Goal: Task Accomplishment & Management: Use online tool/utility

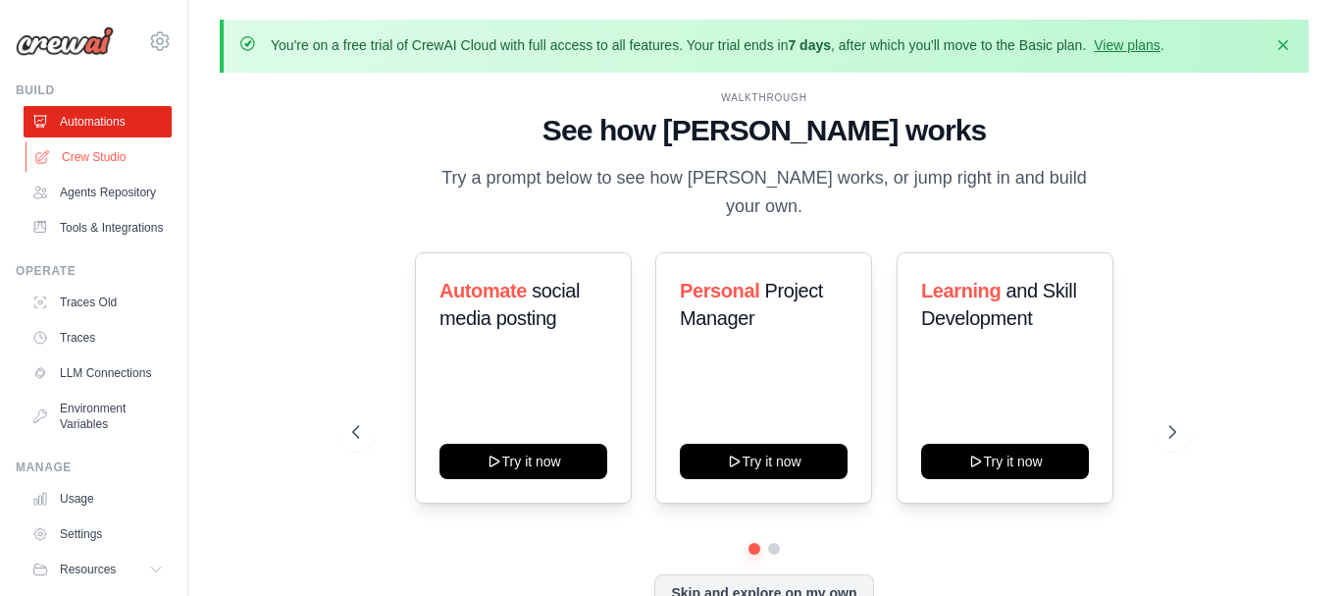
click at [90, 155] on link "Crew Studio" at bounding box center [100, 156] width 148 height 31
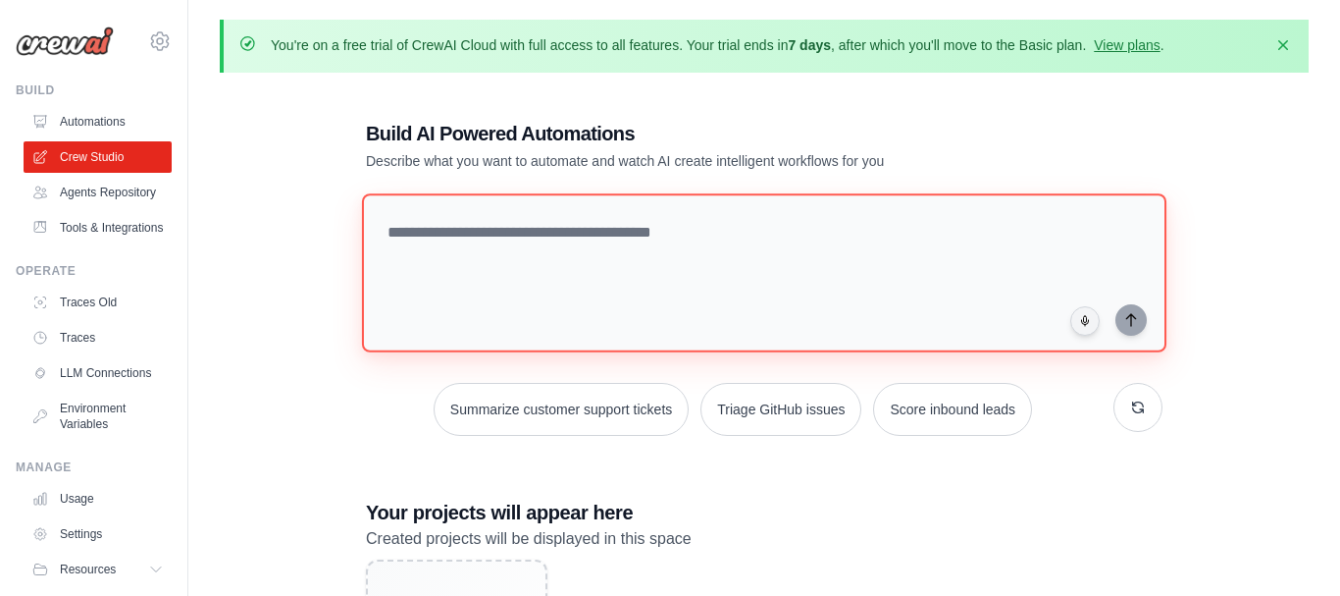
click at [592, 264] on textarea at bounding box center [764, 272] width 805 height 159
paste textarea "**********"
type textarea "**********"
paste textarea "**********"
type textarea "**********"
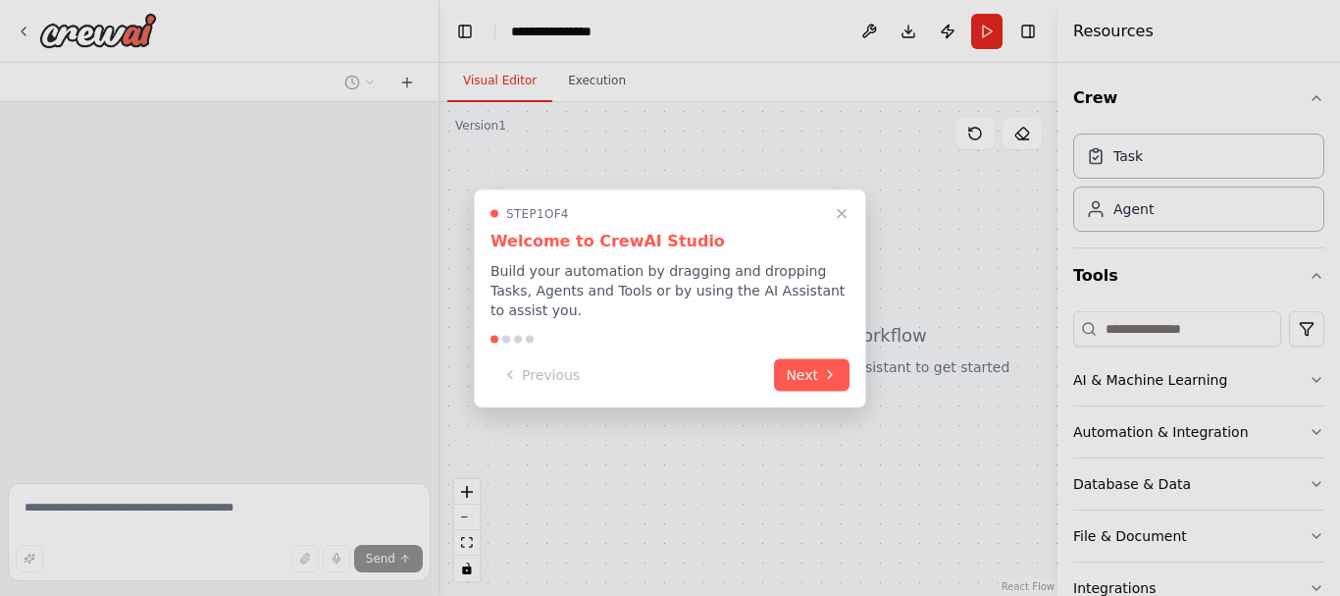
click at [799, 367] on button "Next" at bounding box center [812, 374] width 76 height 32
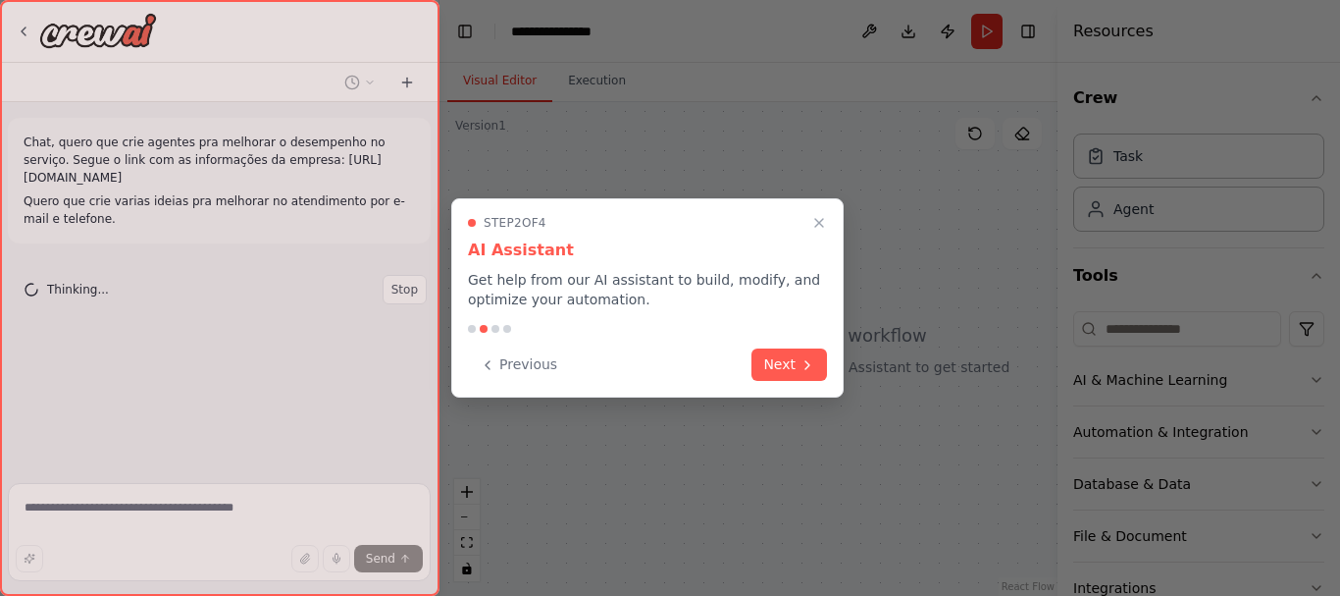
click at [799, 367] on button "Next" at bounding box center [790, 364] width 76 height 32
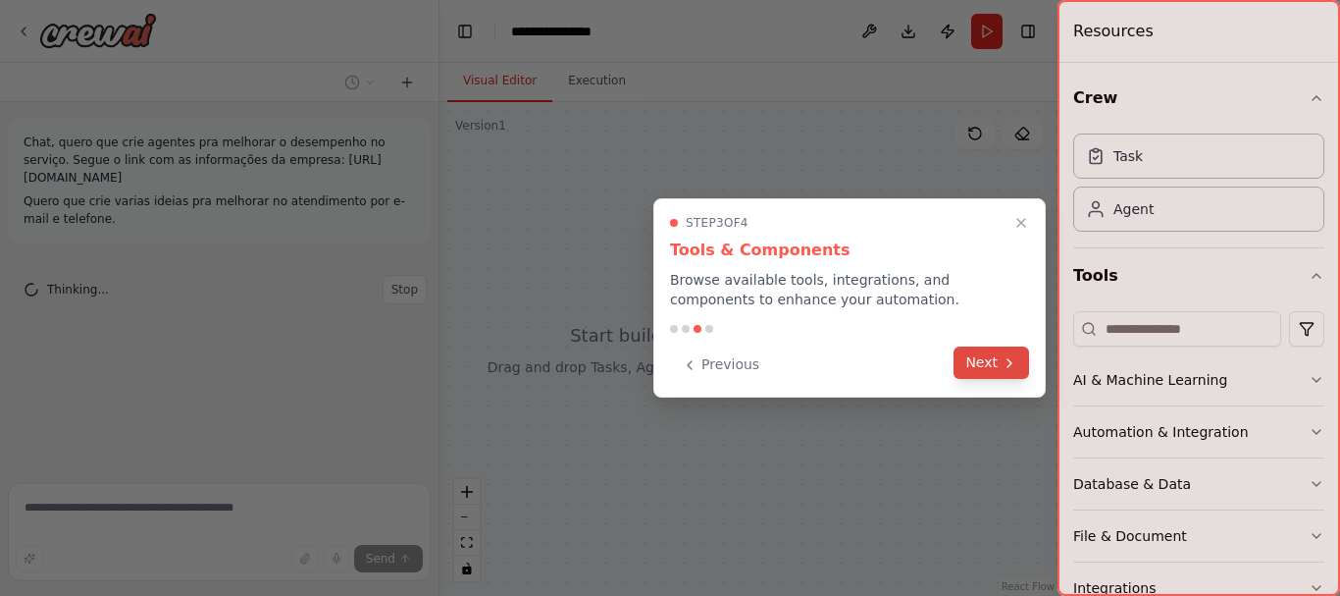
click at [976, 369] on button "Next" at bounding box center [992, 362] width 76 height 32
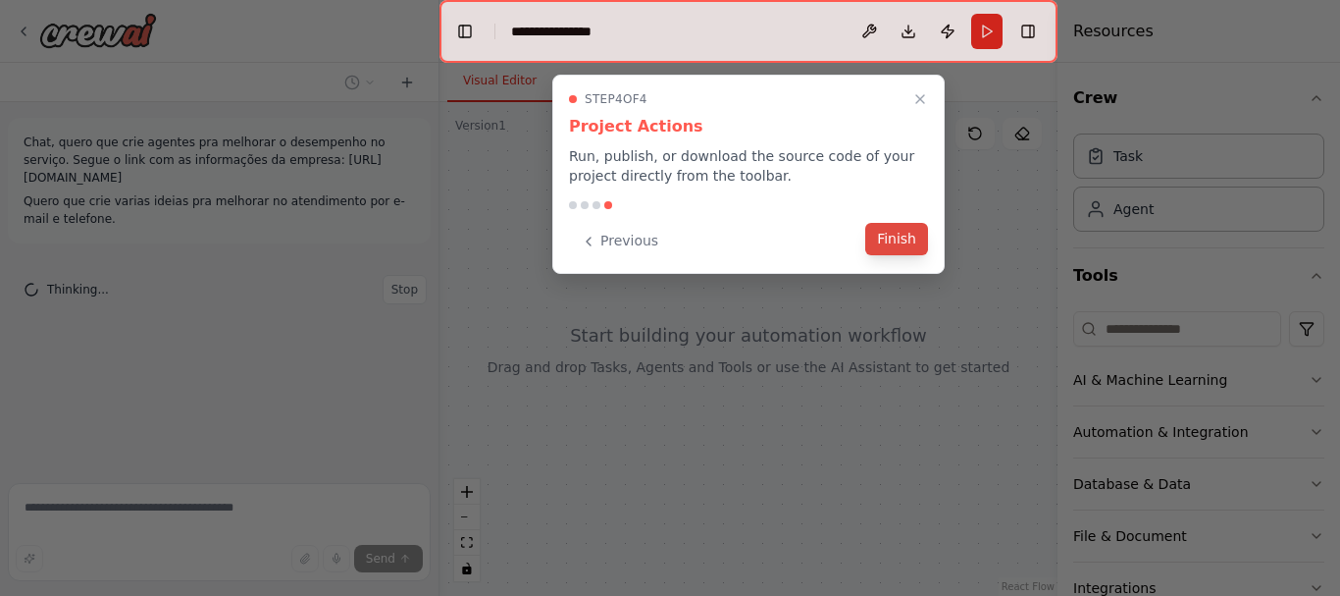
click at [894, 249] on button "Finish" at bounding box center [896, 239] width 63 height 32
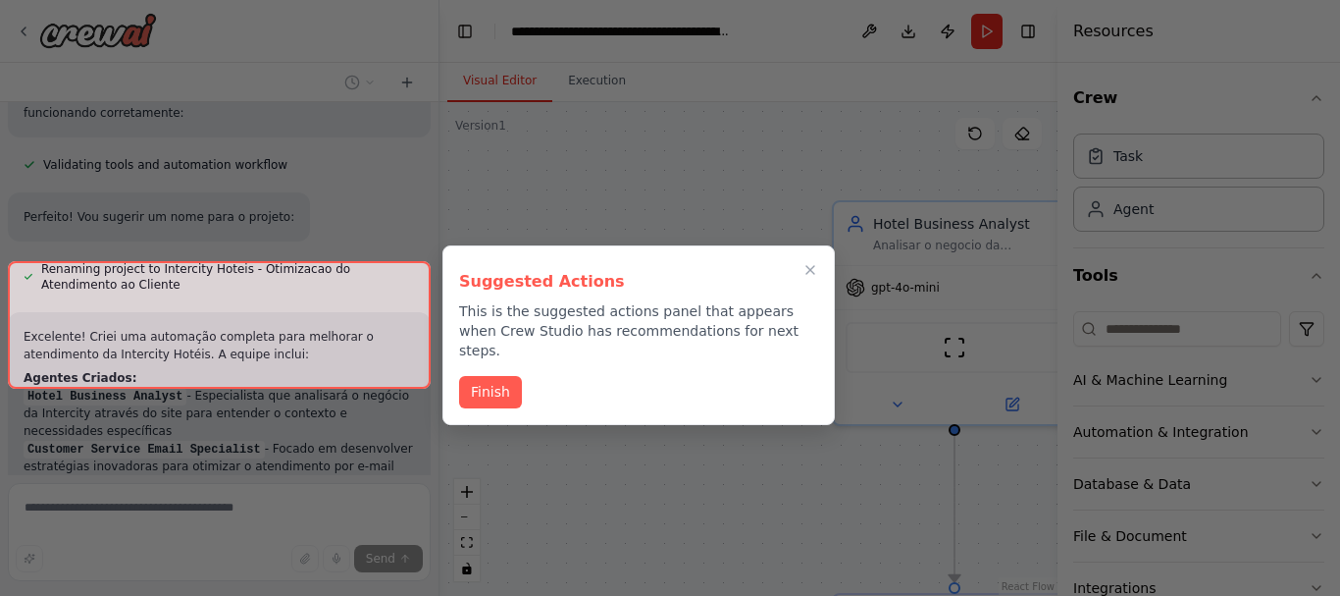
scroll to position [1548, 0]
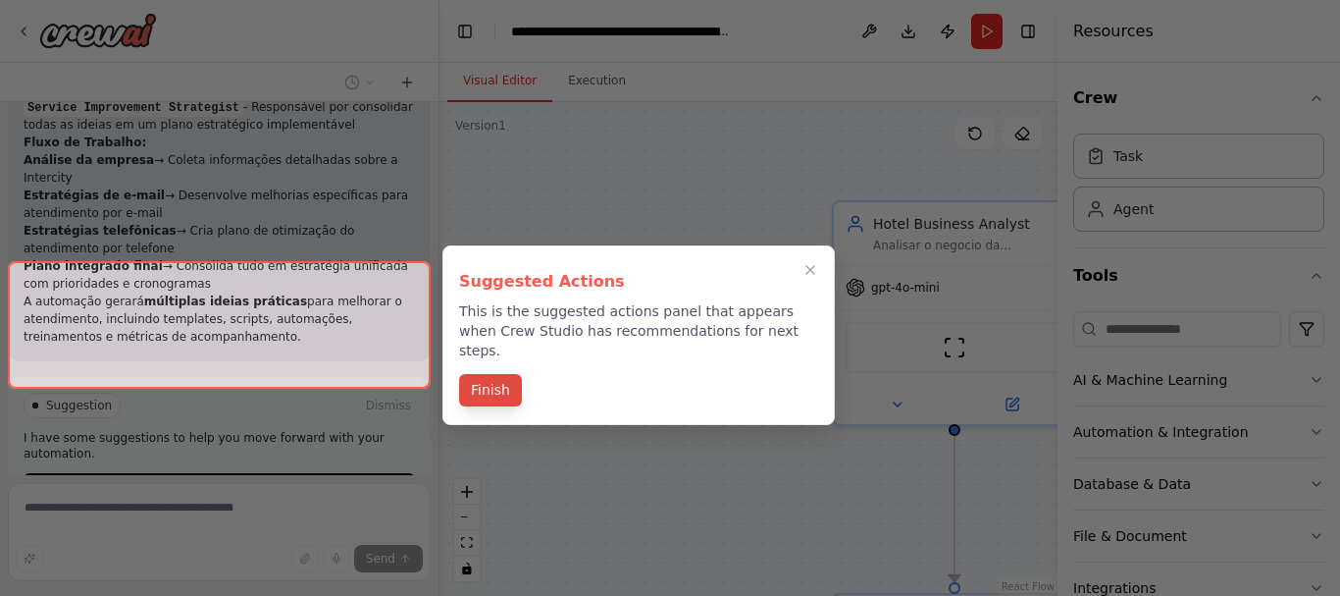
click at [503, 374] on button "Finish" at bounding box center [490, 390] width 63 height 32
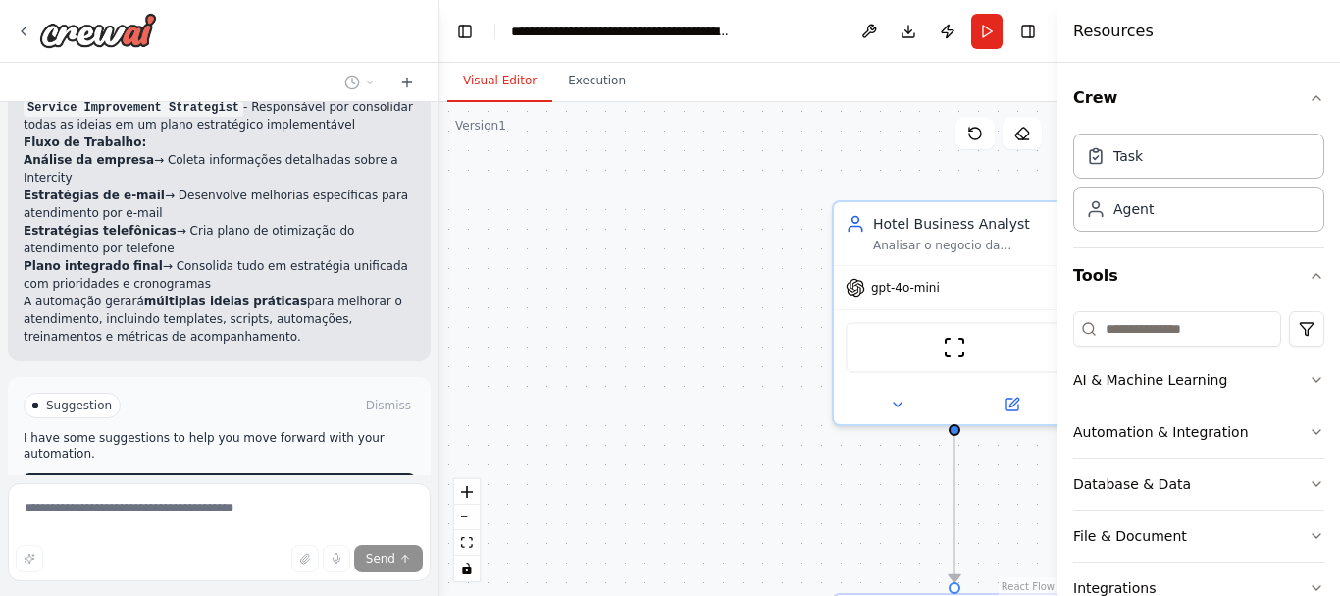
click at [220, 473] on button "Run Automation" at bounding box center [220, 488] width 392 height 31
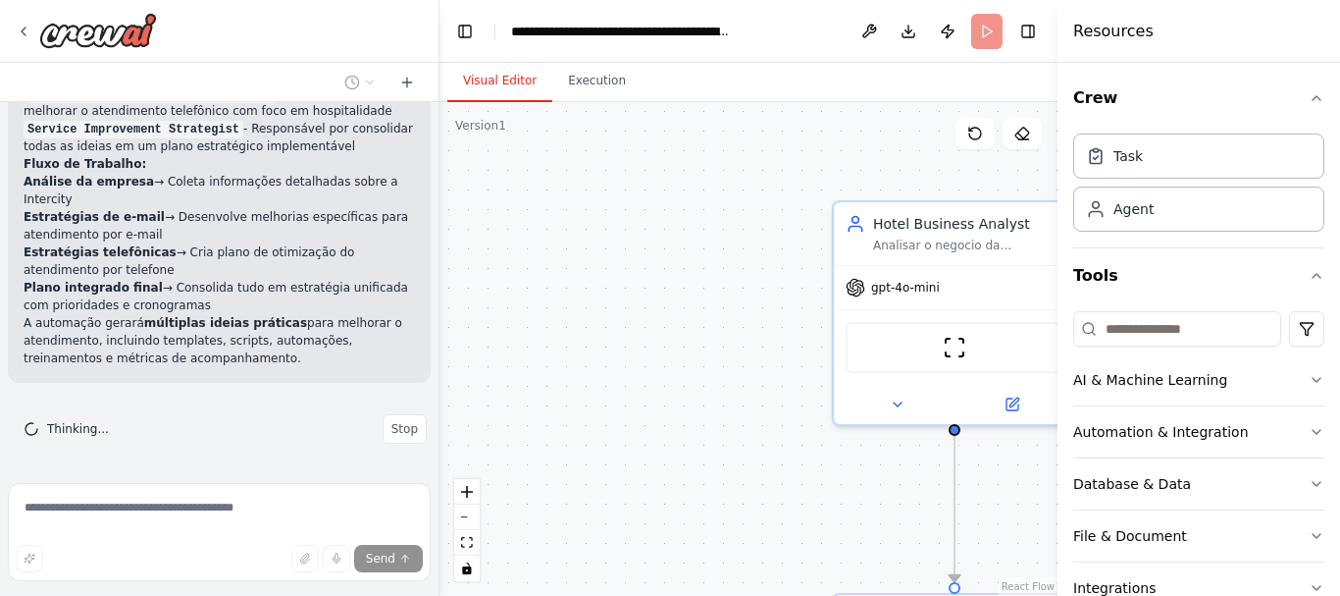
scroll to position [1405, 0]
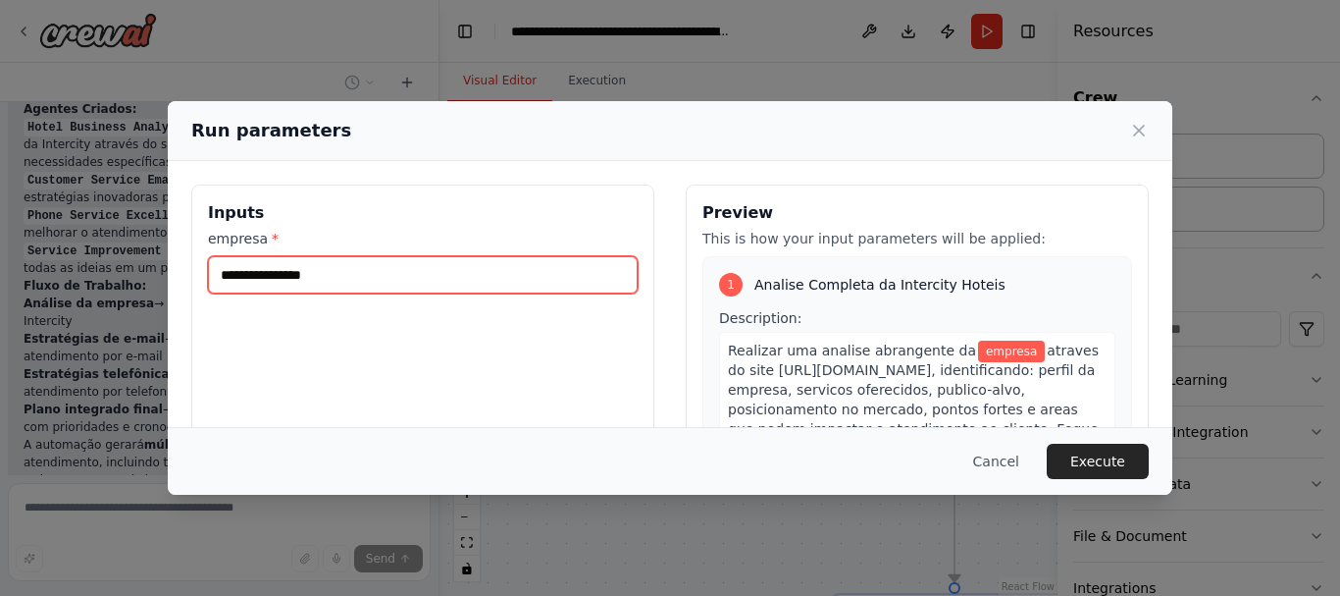
click at [302, 284] on input "empresa *" at bounding box center [423, 274] width 430 height 37
click at [406, 271] on input "empresa *" at bounding box center [423, 274] width 430 height 37
type input "*"
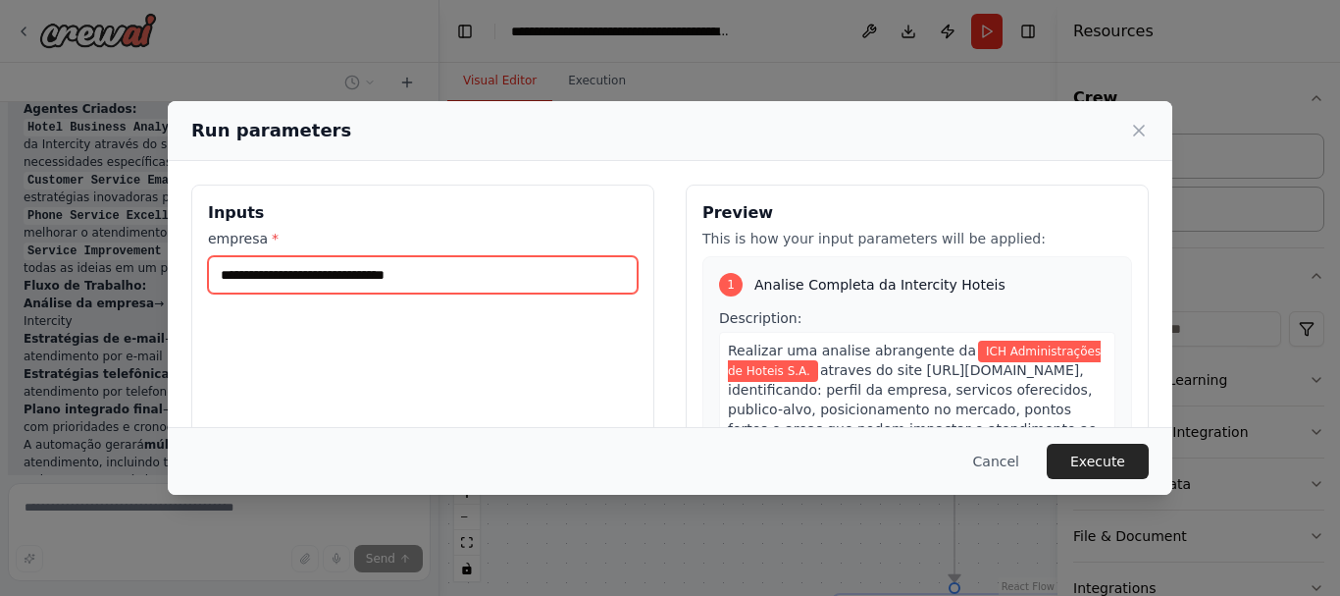
type input "**********"
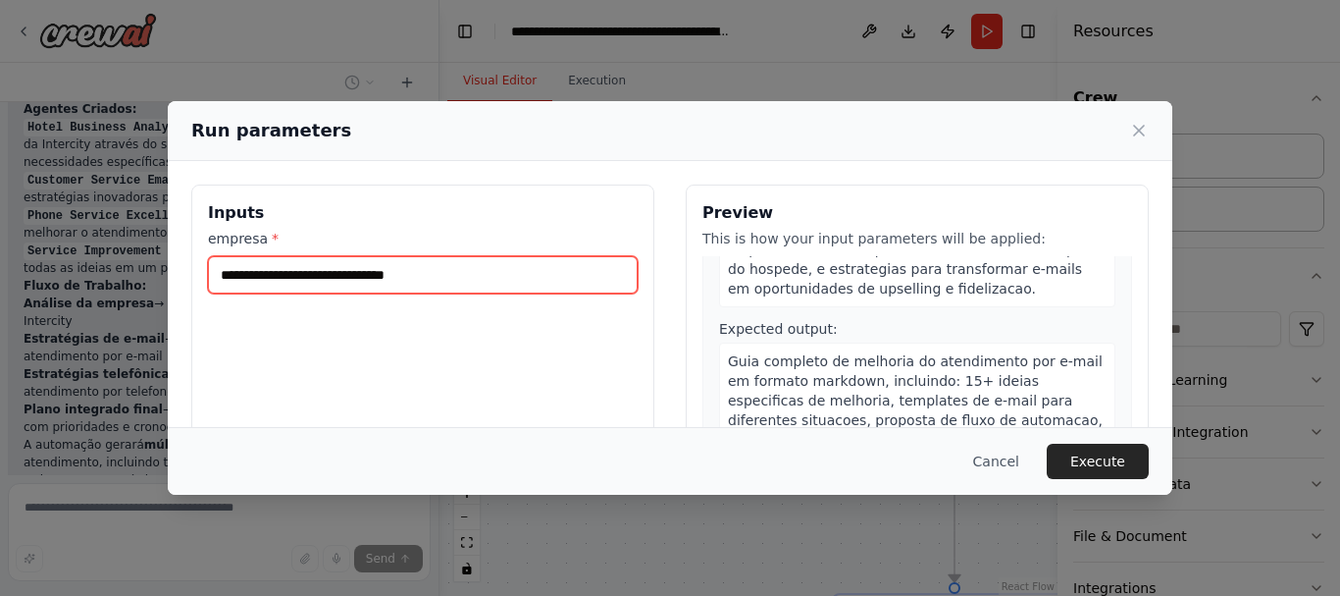
scroll to position [742, 0]
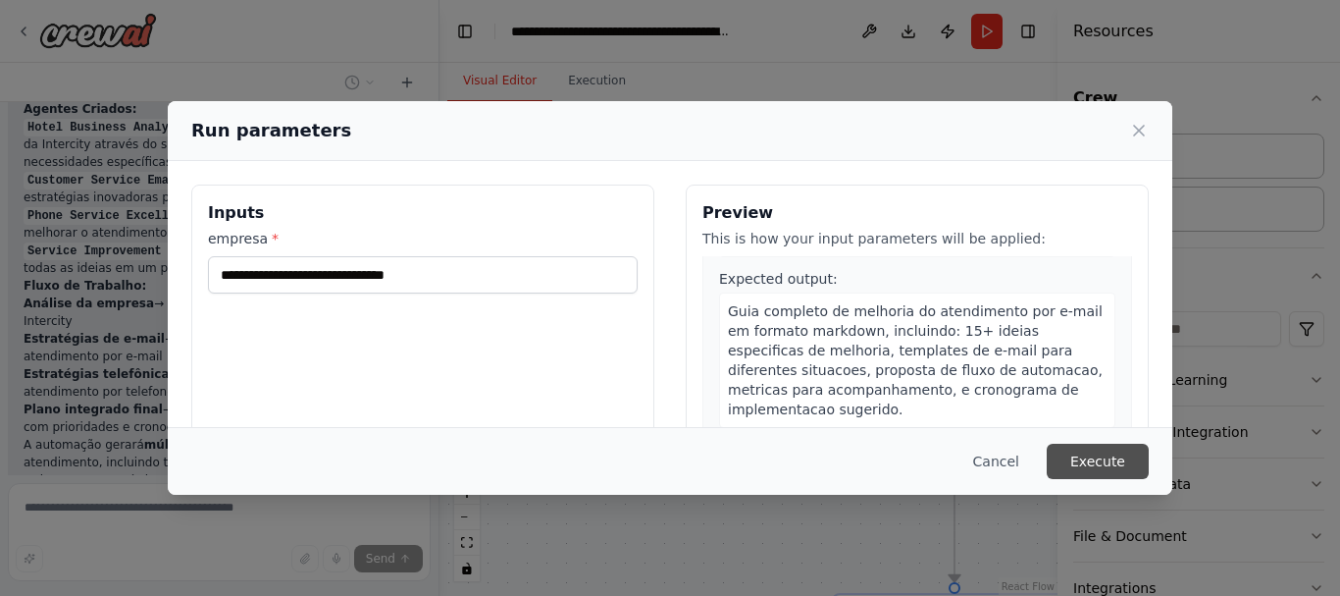
click at [1093, 447] on button "Execute" at bounding box center [1098, 461] width 102 height 35
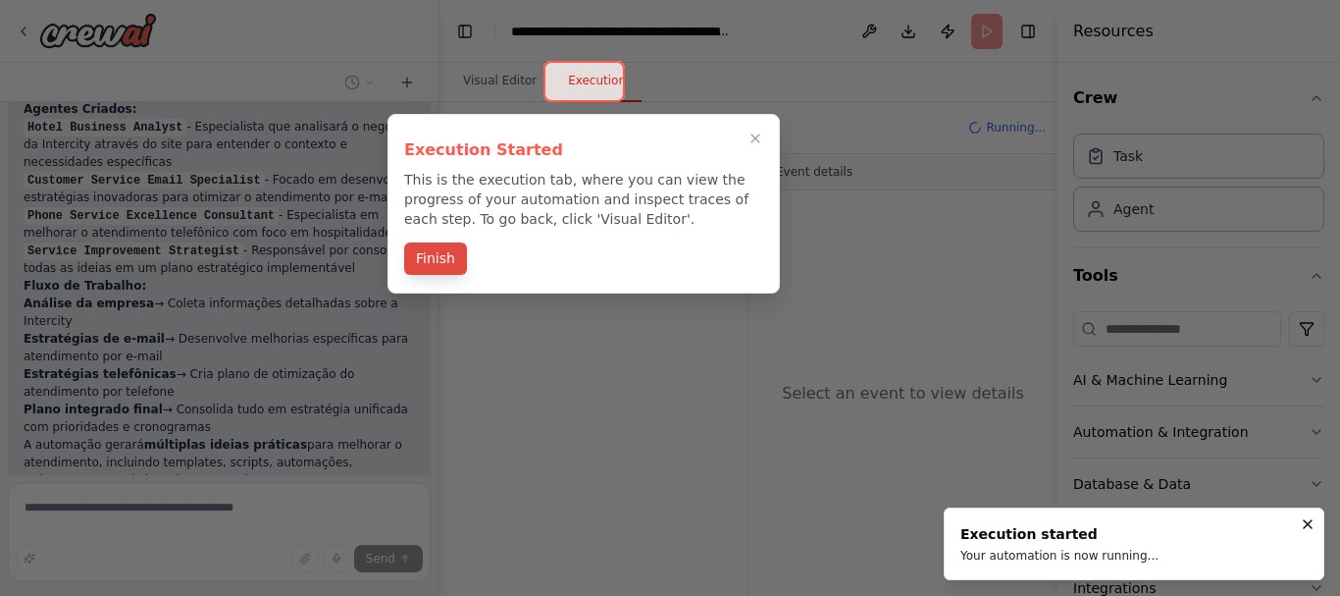
click at [422, 253] on button "Finish" at bounding box center [435, 258] width 63 height 32
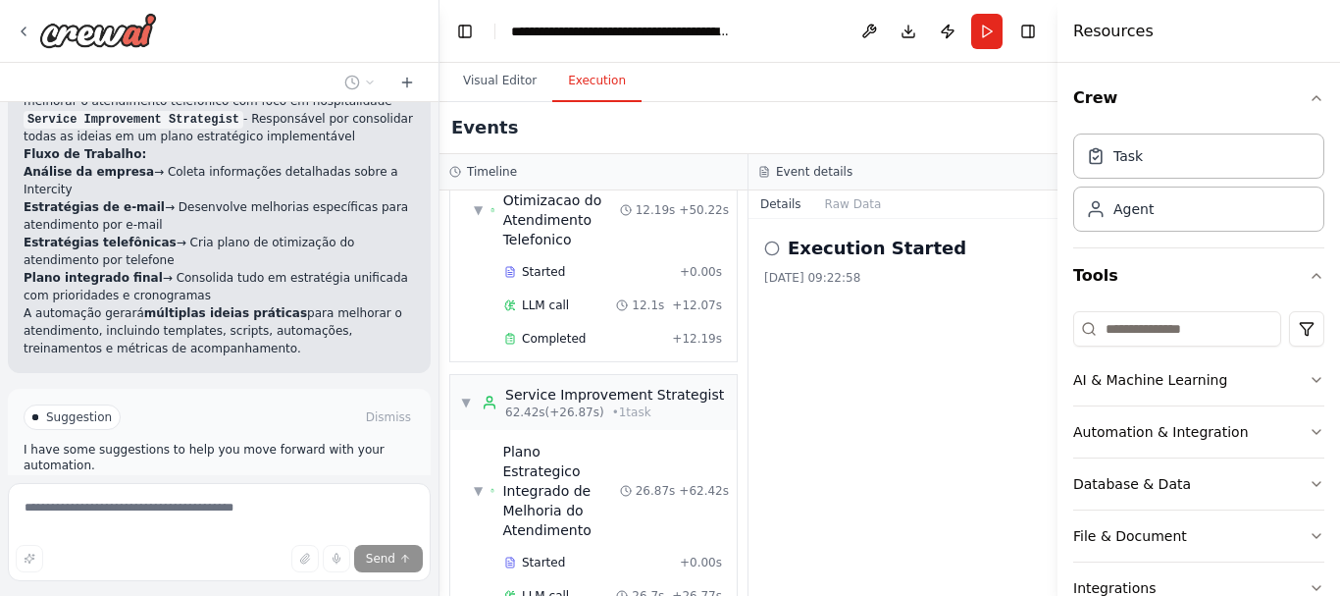
scroll to position [1548, 0]
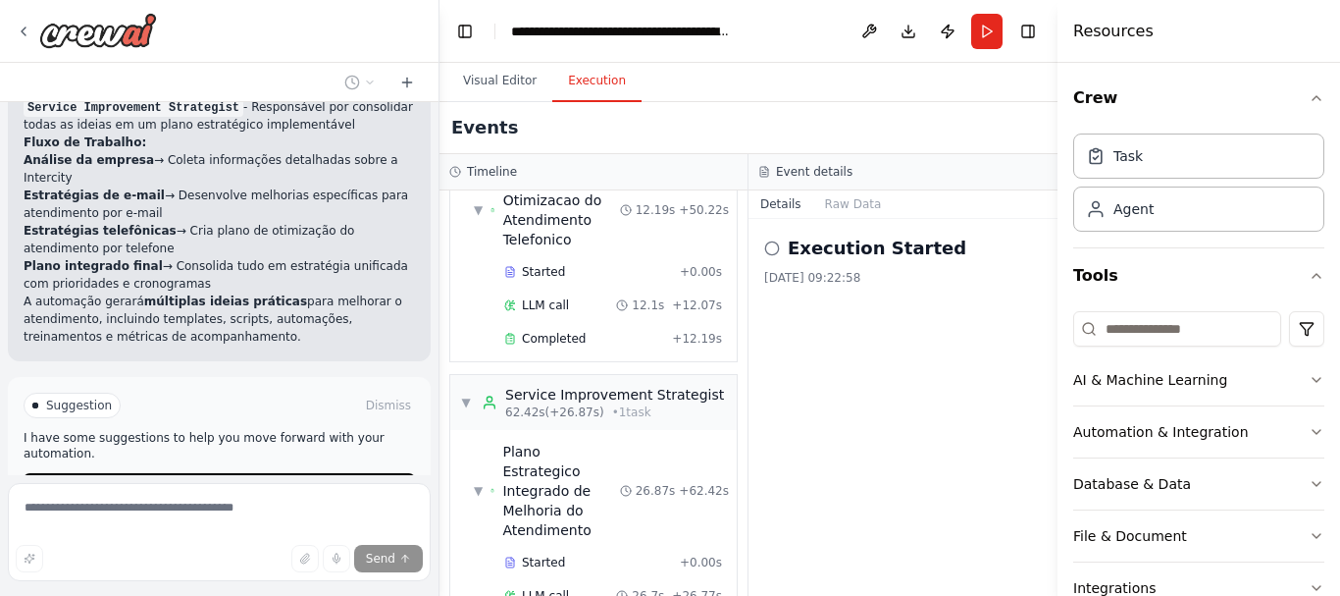
click at [198, 377] on div "Suggestion Dismiss I have some suggestions to help you move forward with your a…" at bounding box center [219, 448] width 423 height 143
click at [199, 473] on button "Improve automation" at bounding box center [220, 488] width 392 height 31
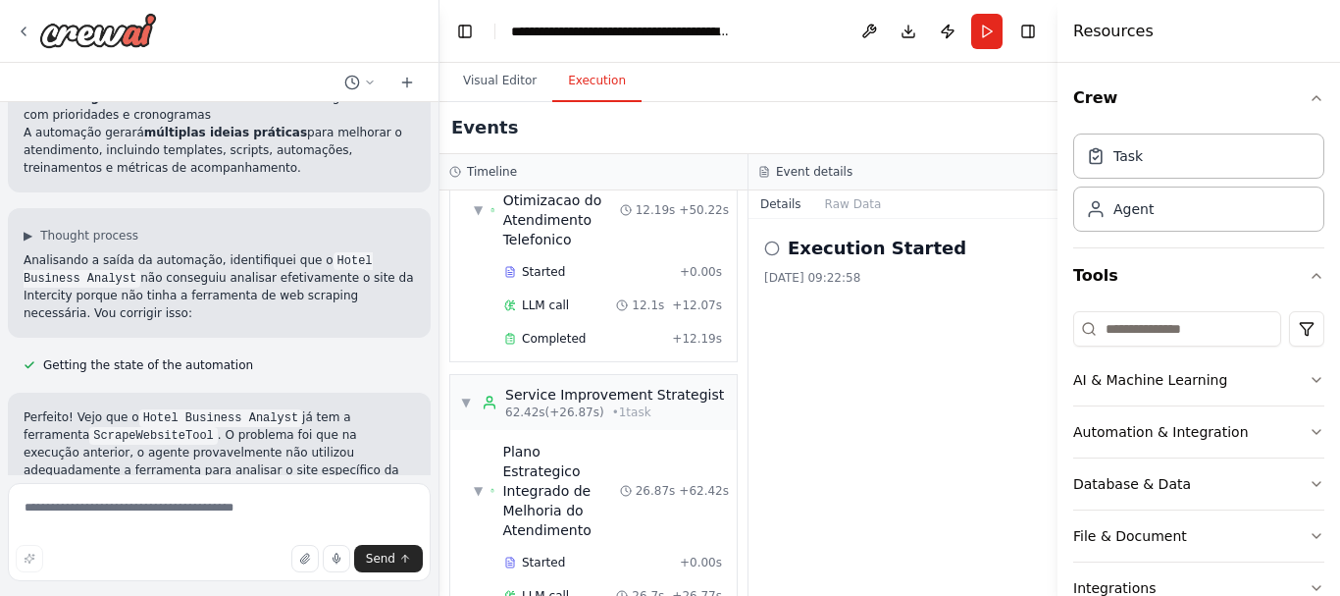
scroll to position [2210, 0]
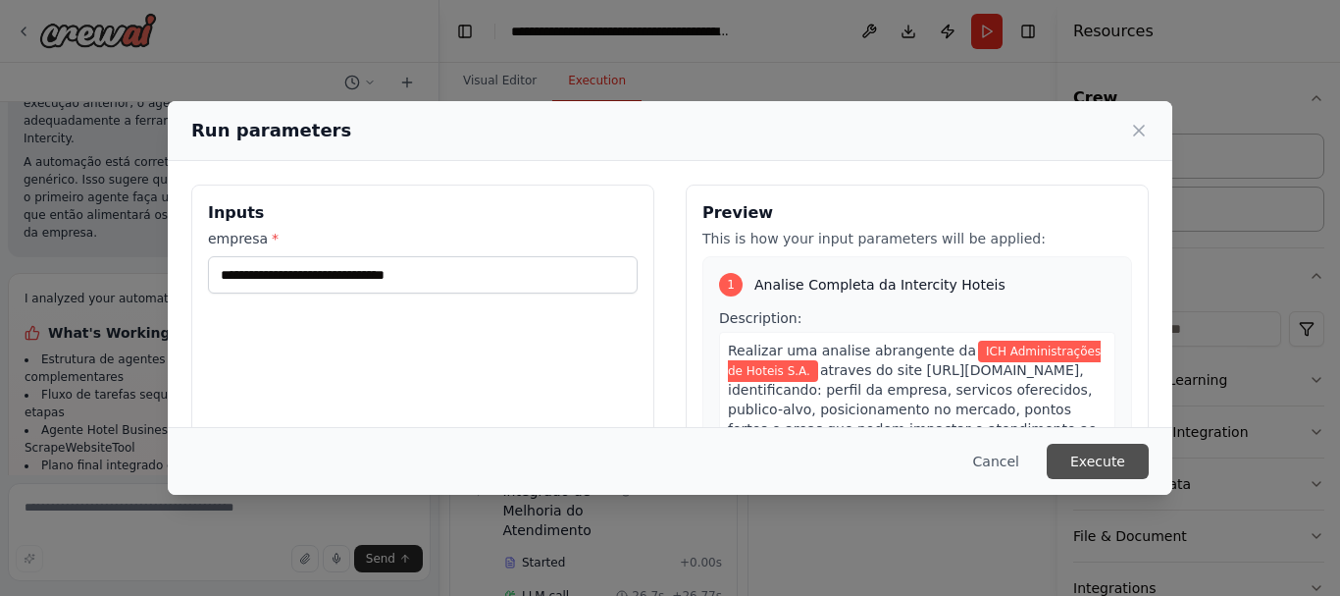
click at [1073, 455] on button "Execute" at bounding box center [1098, 461] width 102 height 35
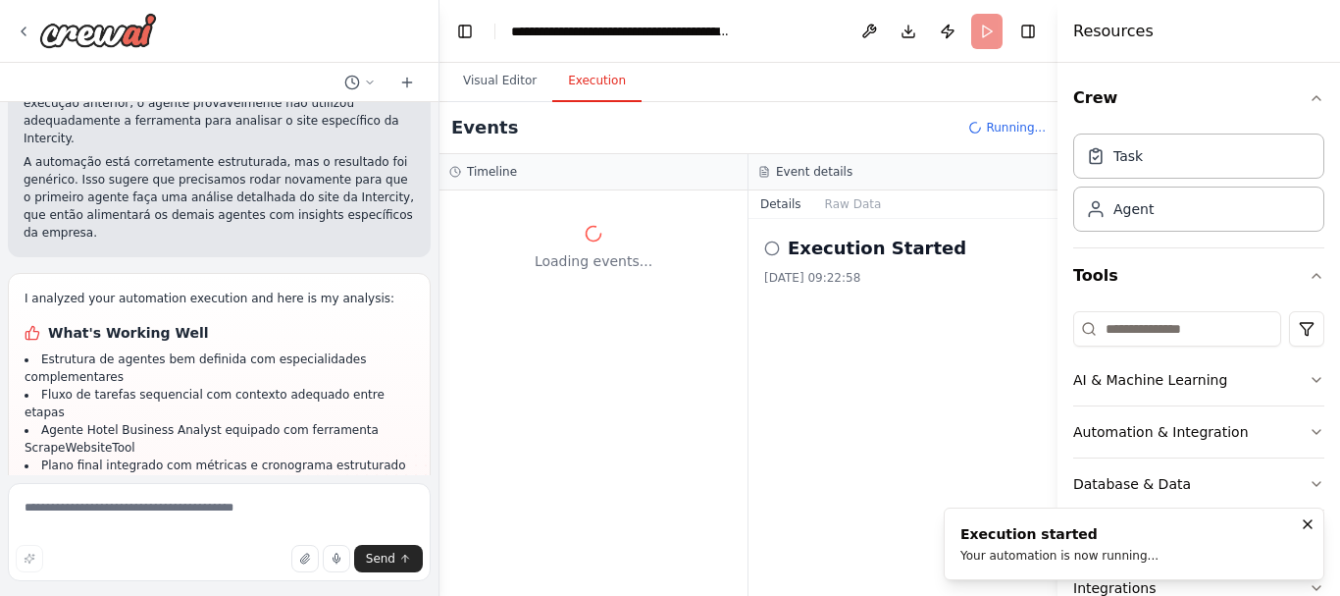
scroll to position [0, 0]
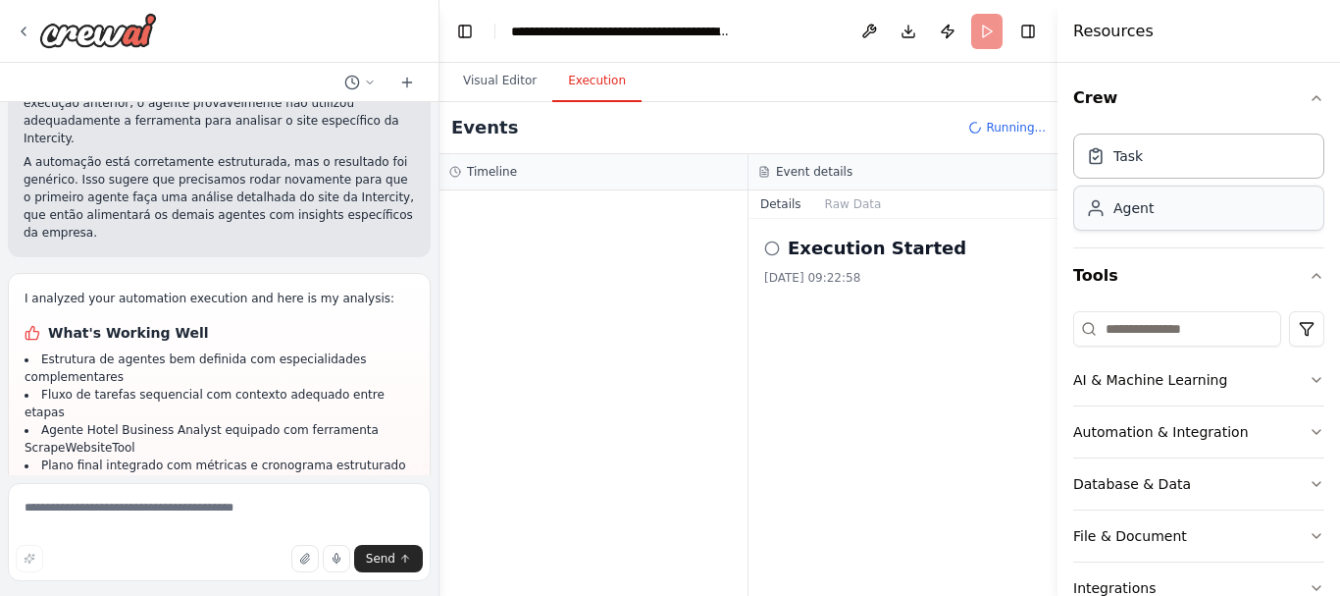
click at [1182, 213] on div "Agent" at bounding box center [1198, 207] width 251 height 45
click at [1117, 206] on div "Agent" at bounding box center [1134, 208] width 40 height 20
click at [1306, 99] on button "Crew" at bounding box center [1198, 98] width 251 height 55
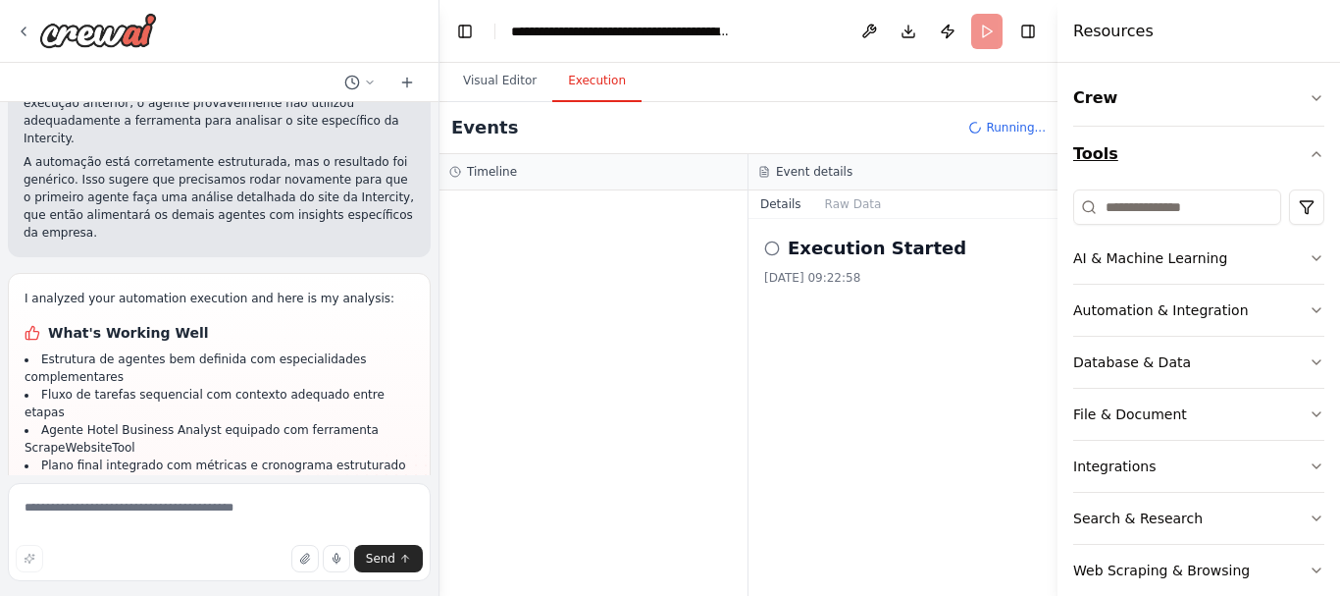
click at [1314, 162] on button "Tools" at bounding box center [1198, 154] width 251 height 55
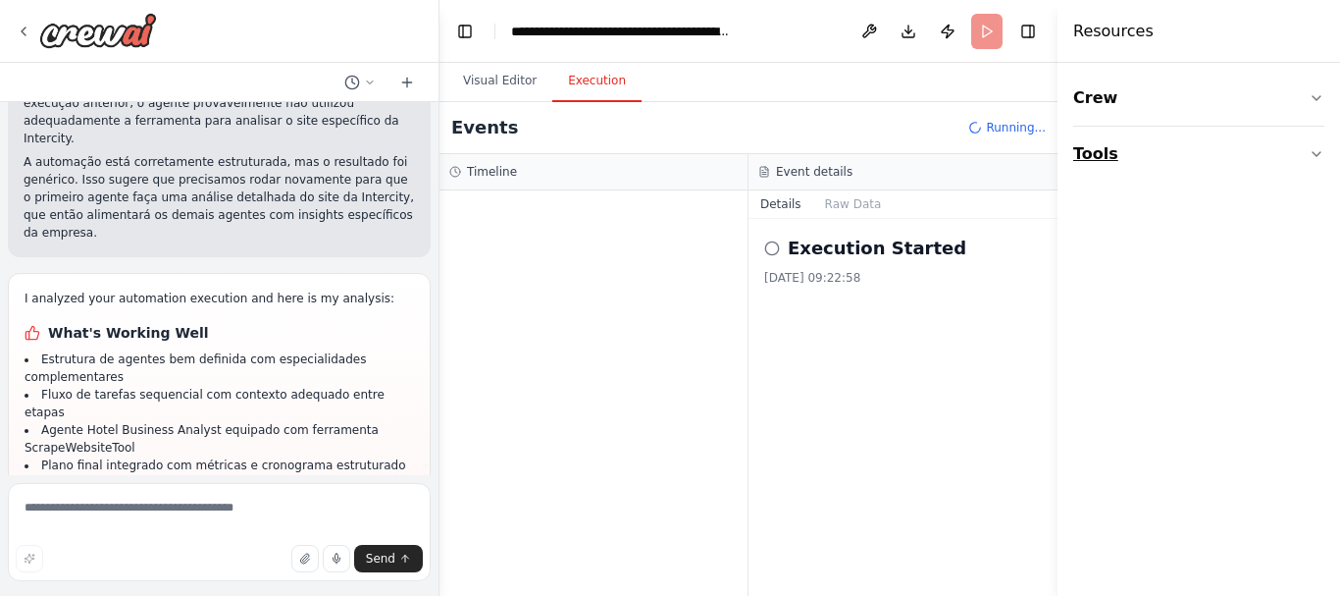
click at [1314, 162] on button "Tools" at bounding box center [1198, 154] width 251 height 55
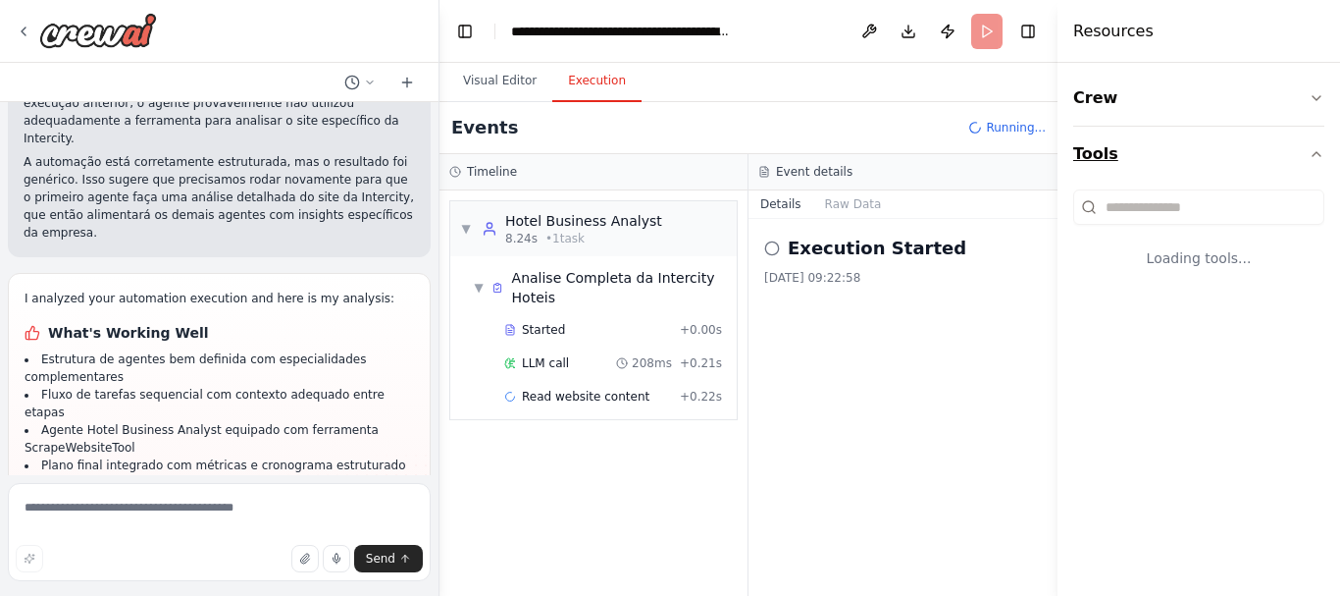
click at [1314, 162] on button "Tools" at bounding box center [1198, 154] width 251 height 55
click at [186, 521] on textarea at bounding box center [219, 532] width 423 height 98
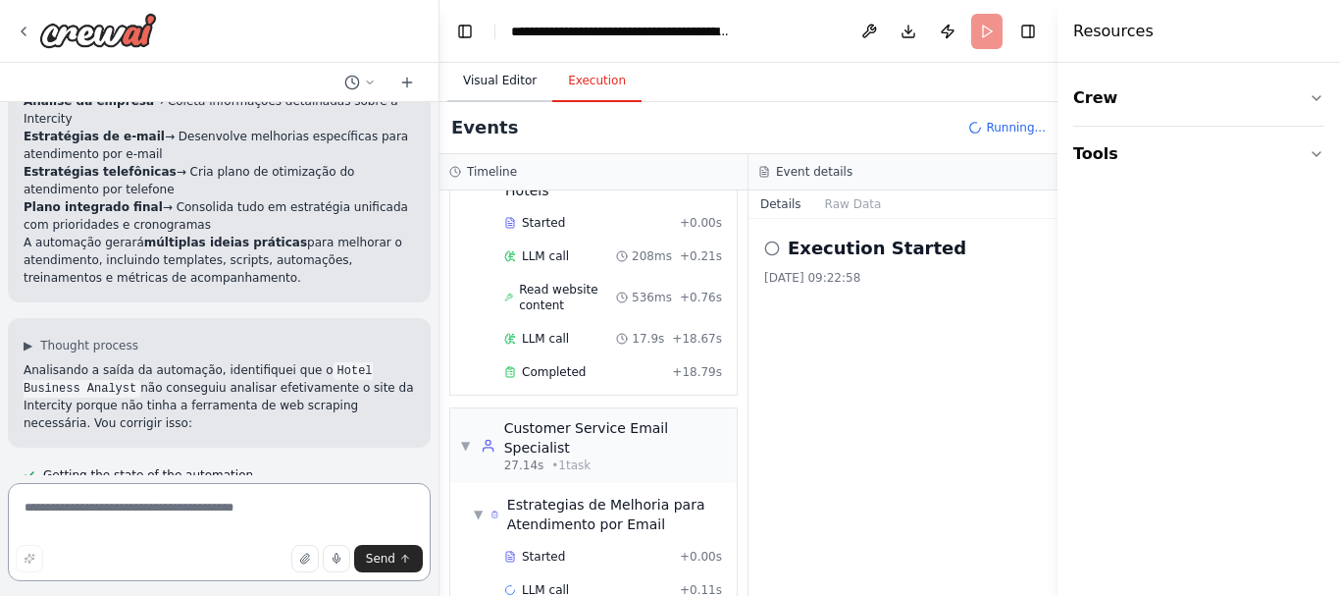
scroll to position [2066, 0]
